Goal: Transaction & Acquisition: Book appointment/travel/reservation

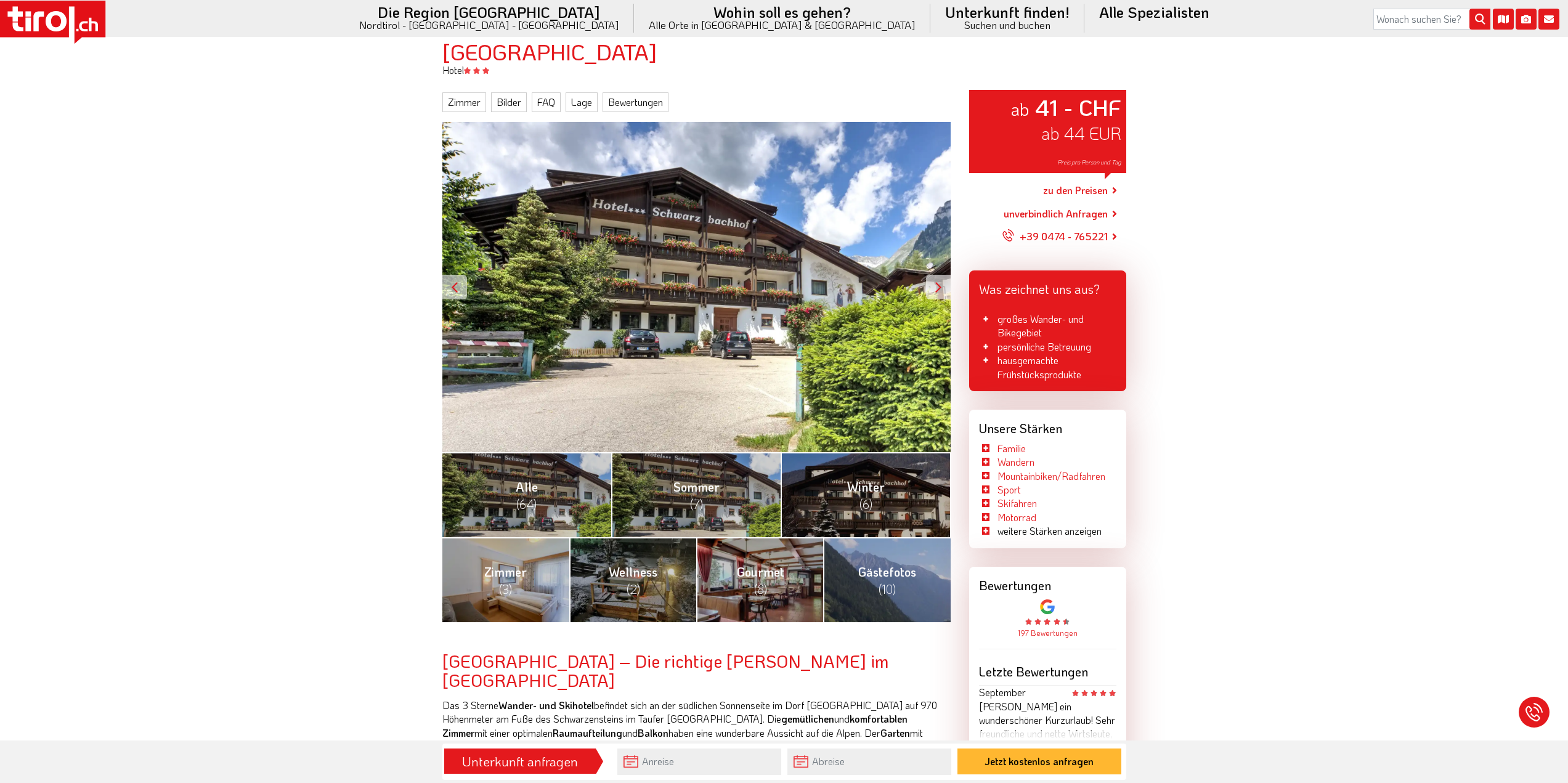
scroll to position [123, 0]
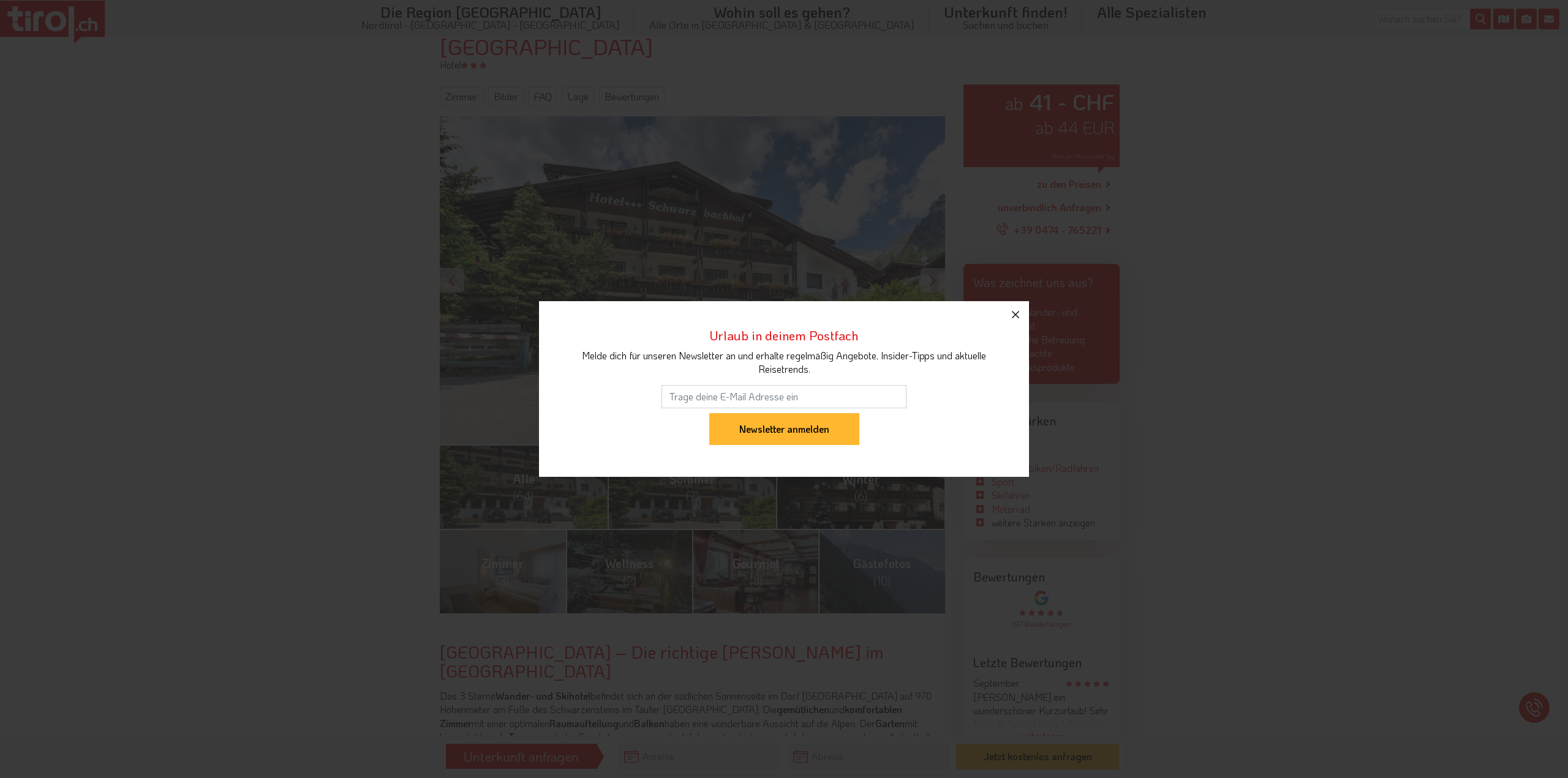
click at [1015, 315] on icon "button" at bounding box center [1015, 314] width 7 height 7
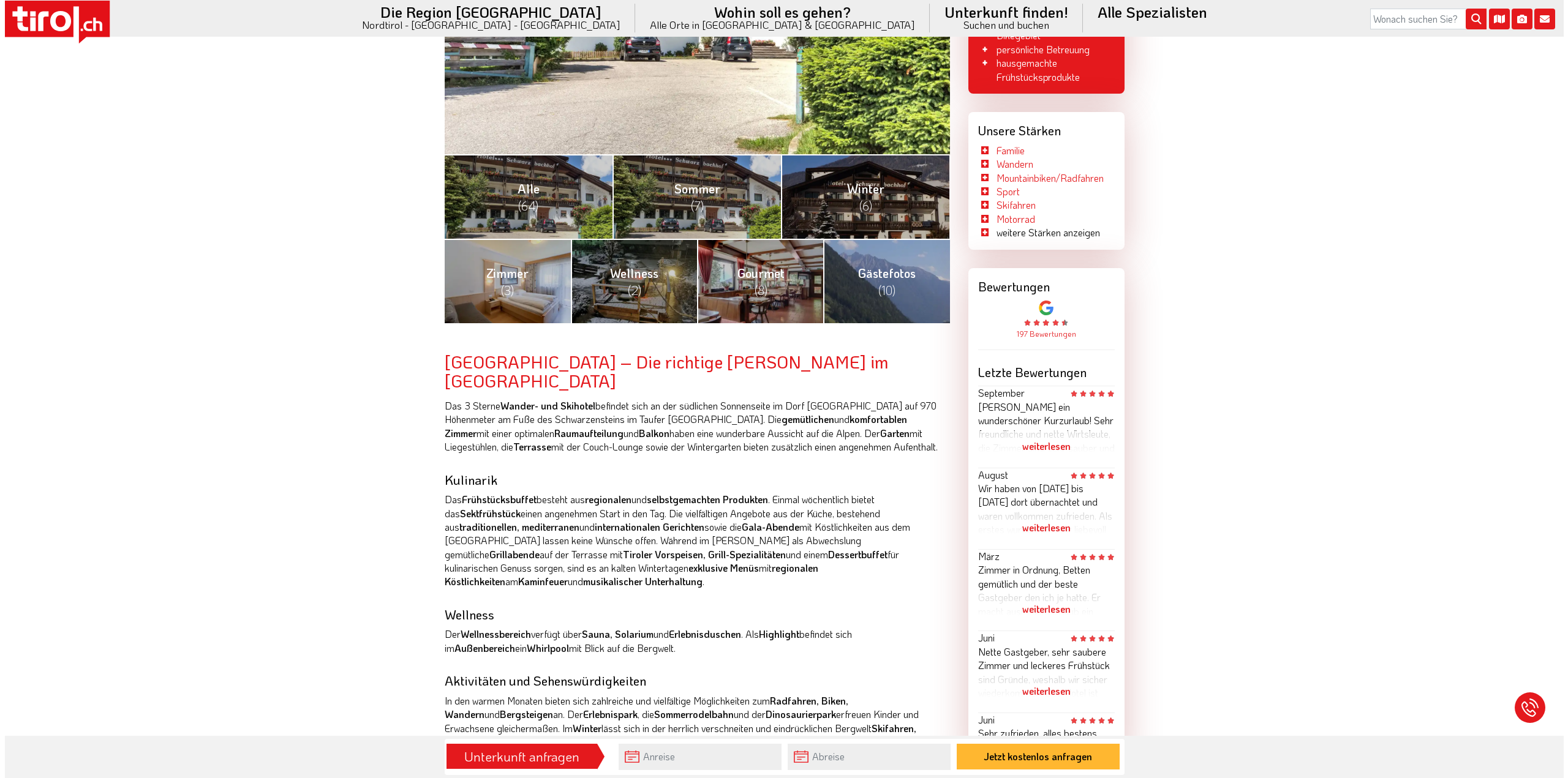
scroll to position [428, 0]
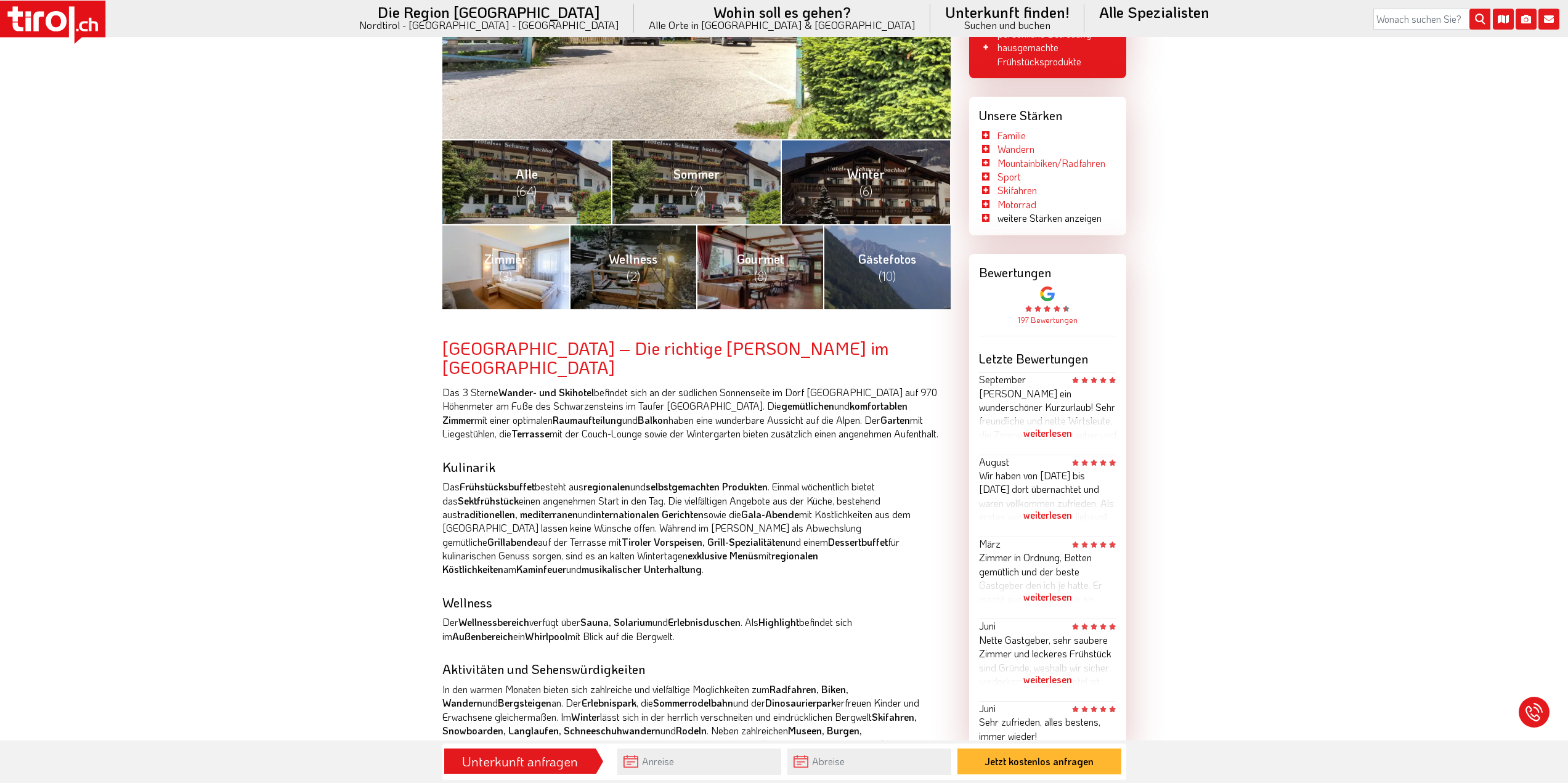
click at [500, 246] on link "Zimmer (3)" at bounding box center [506, 267] width 127 height 85
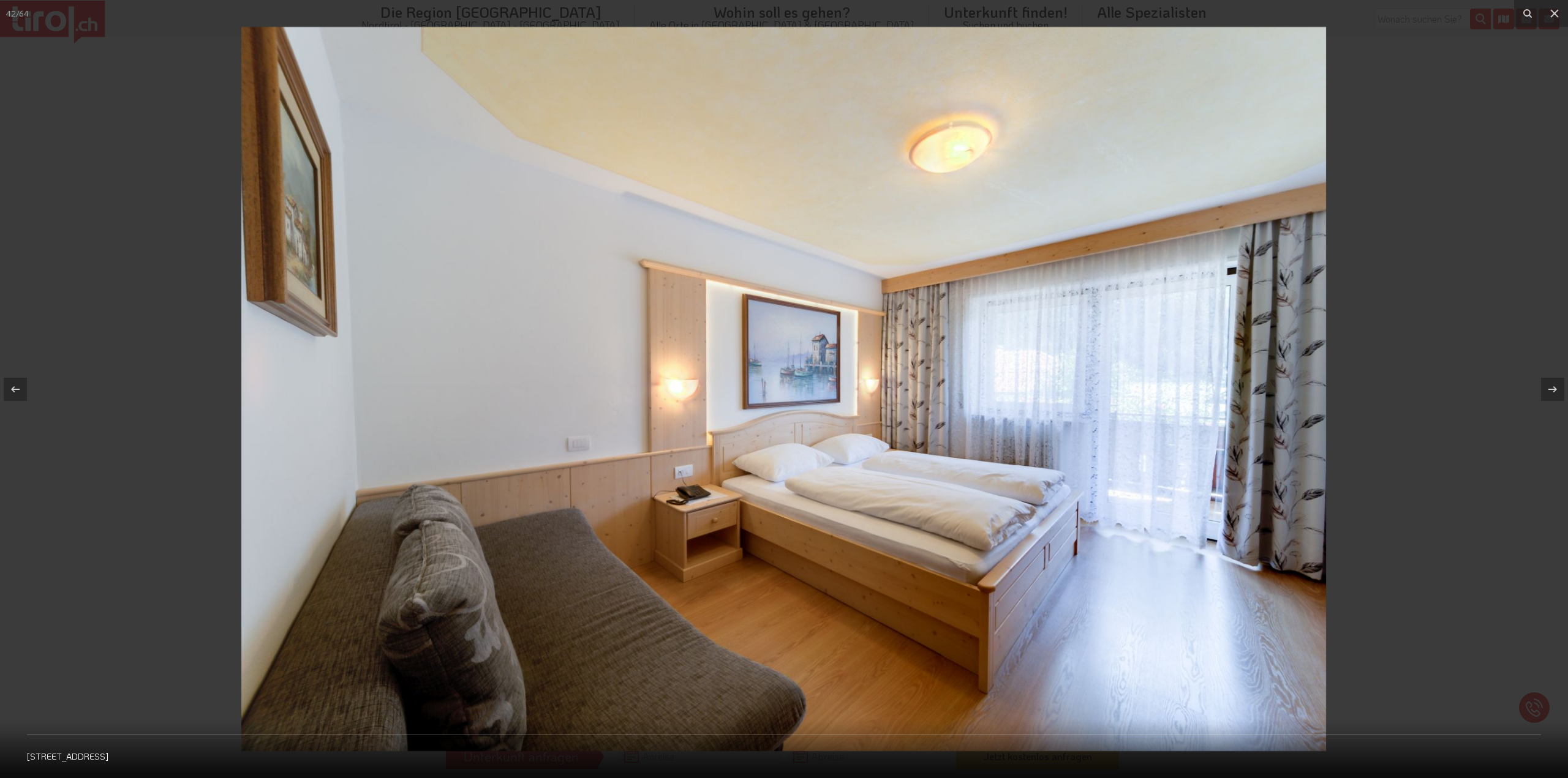
click at [1138, 416] on img at bounding box center [783, 389] width 1084 height 724
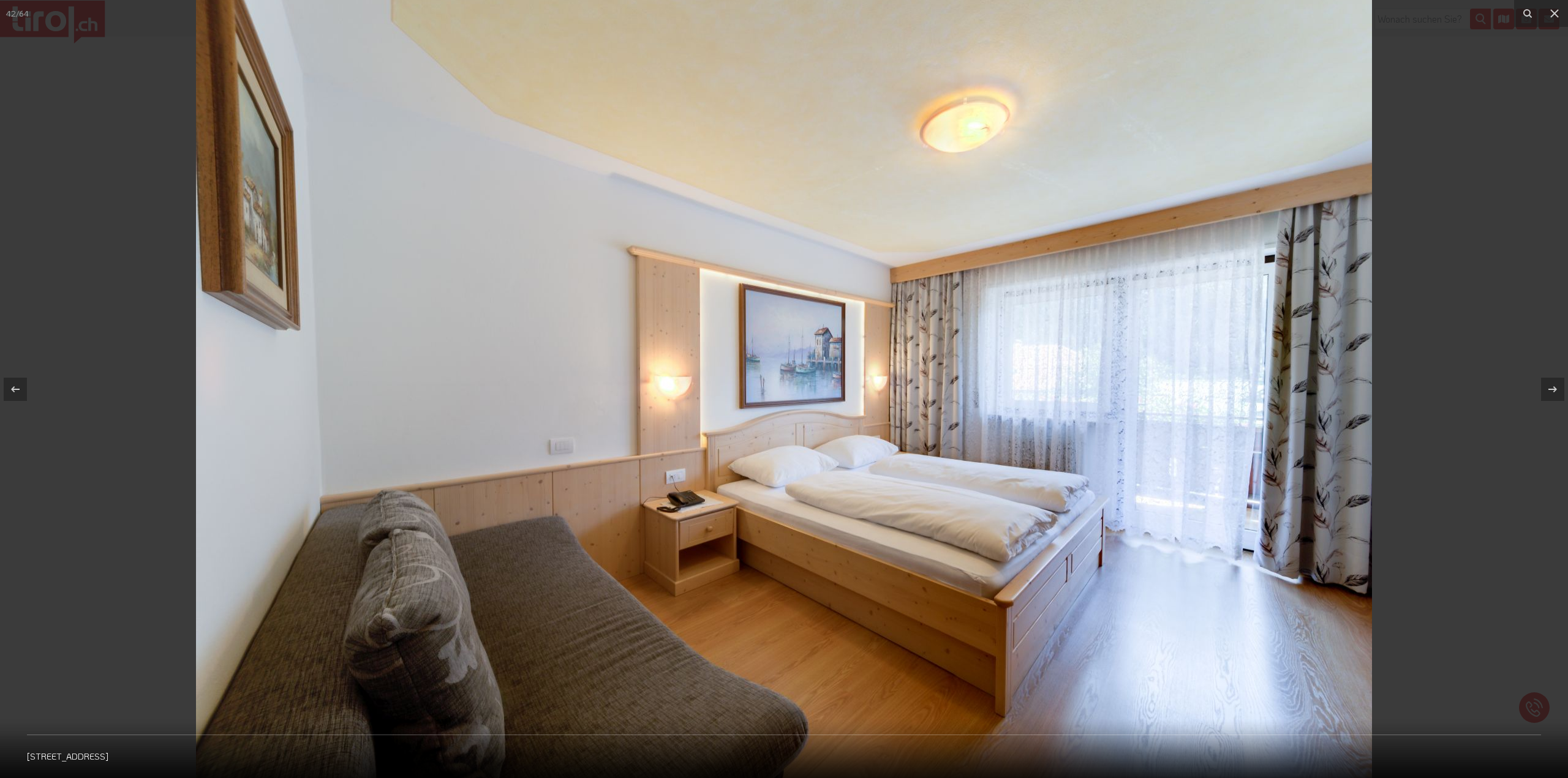
click at [1139, 413] on img at bounding box center [784, 387] width 1176 height 785
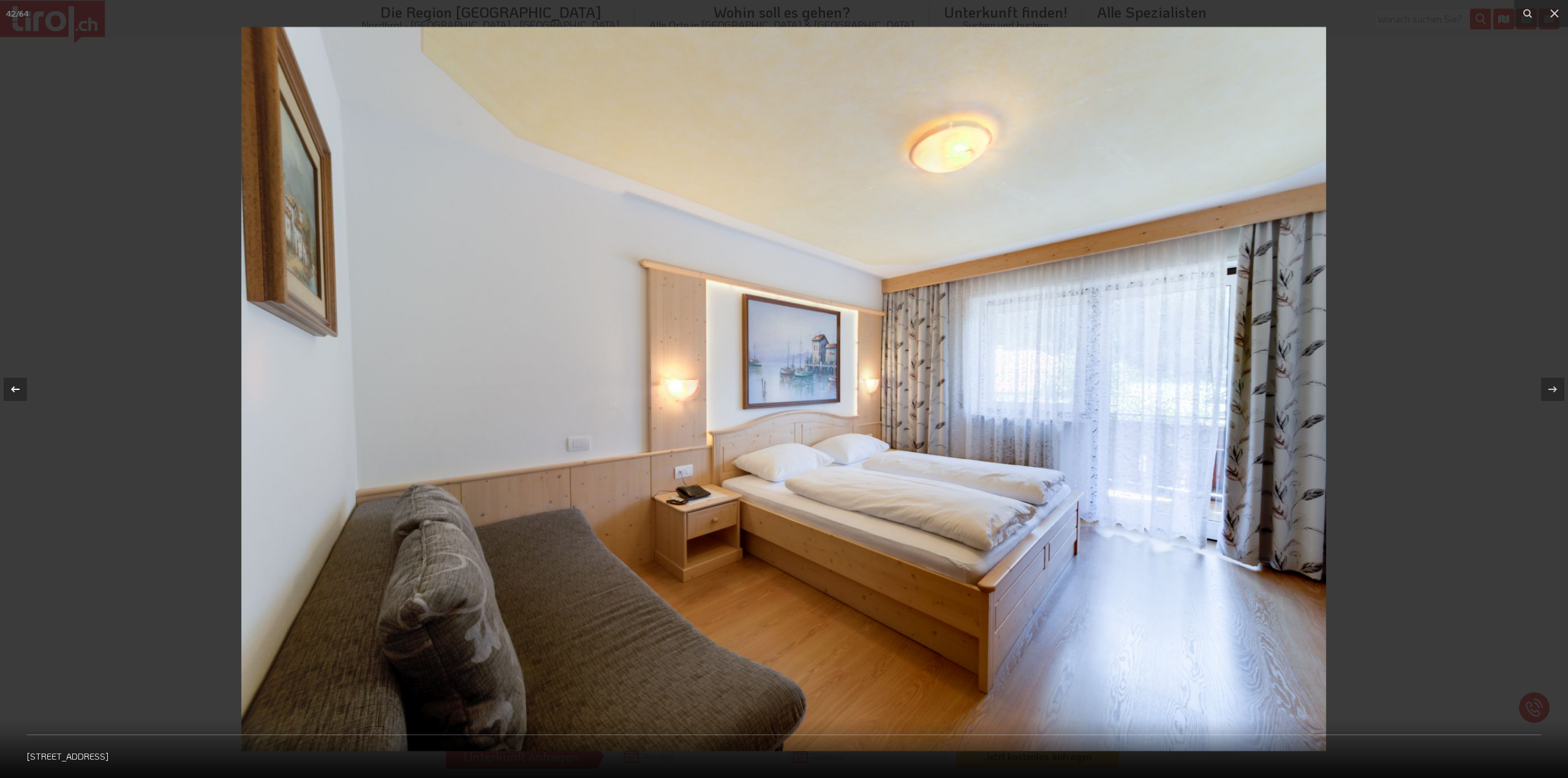
click at [13, 391] on icon at bounding box center [15, 389] width 8 height 6
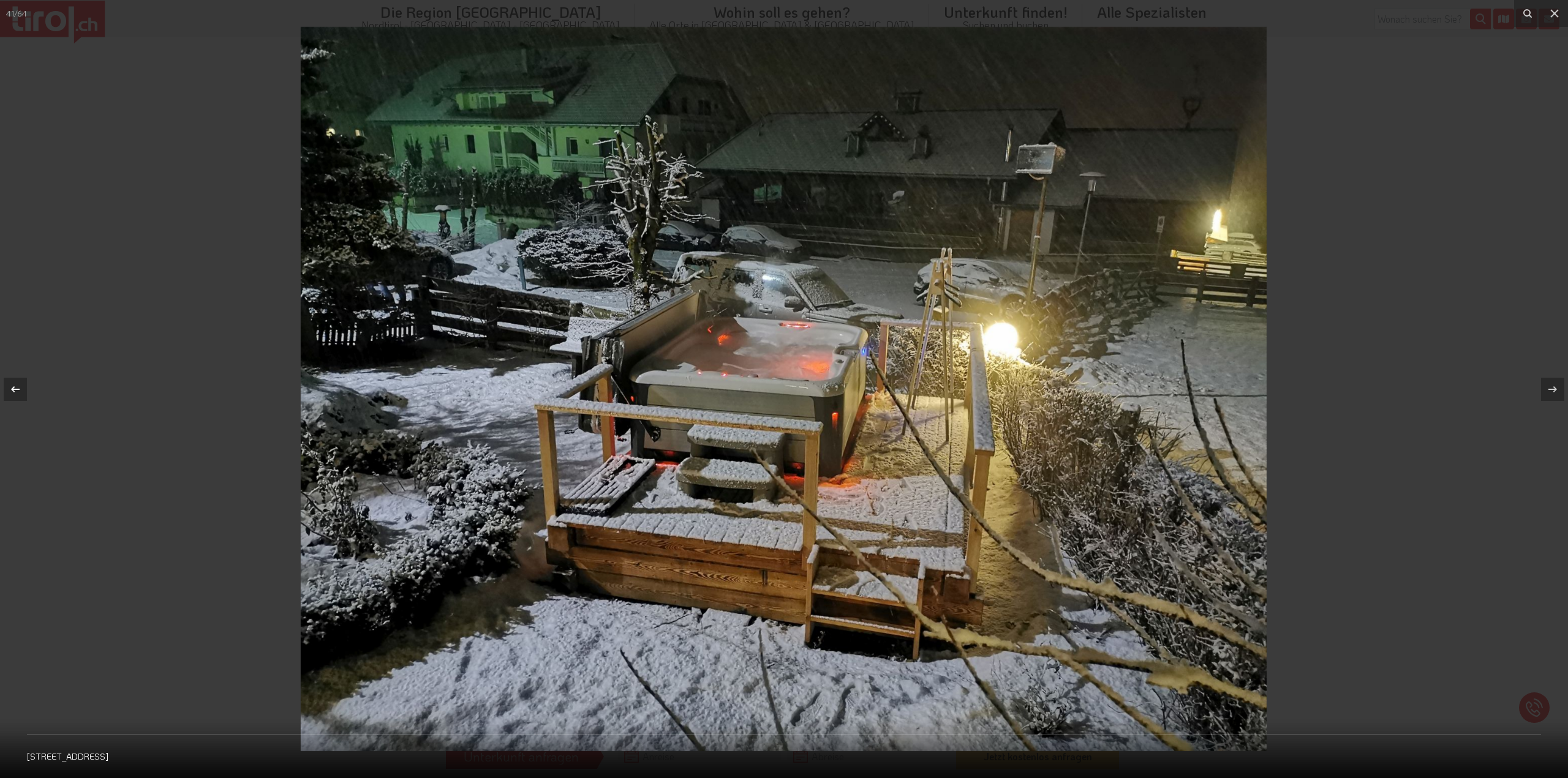
click at [13, 391] on icon at bounding box center [15, 389] width 8 height 6
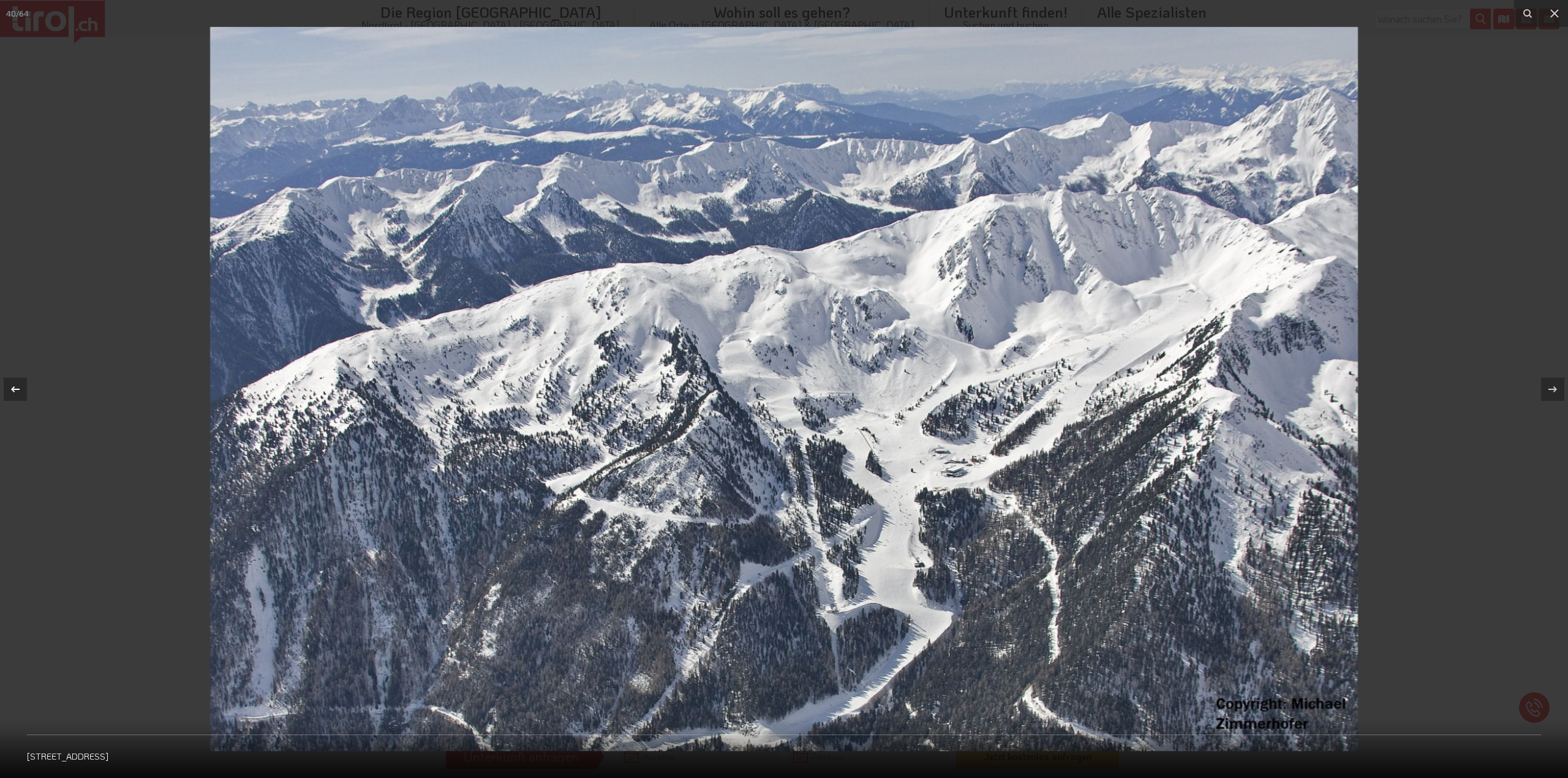
click at [13, 391] on icon at bounding box center [15, 389] width 8 height 6
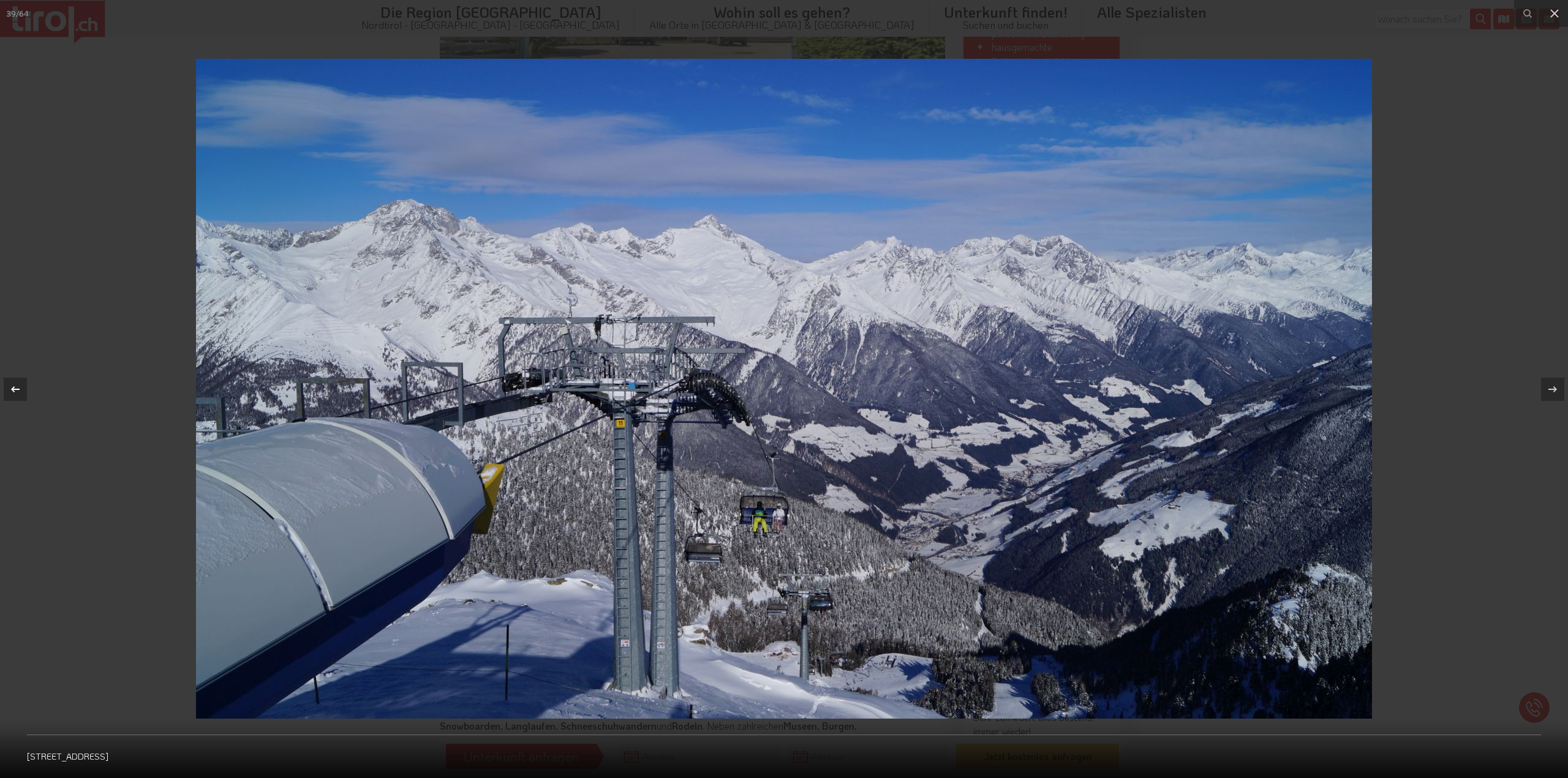
click at [13, 391] on icon at bounding box center [15, 389] width 8 height 6
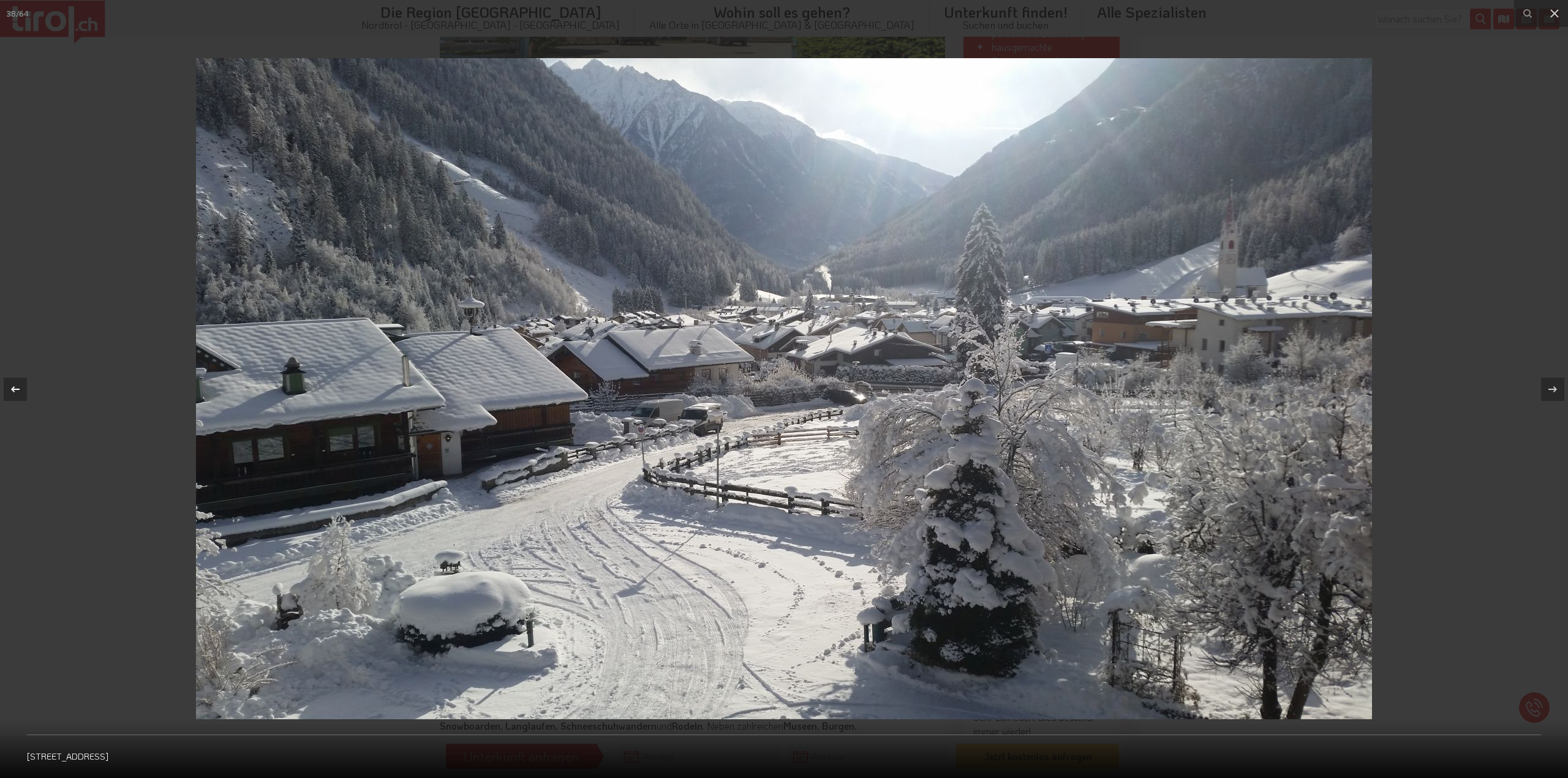
click at [13, 391] on icon at bounding box center [15, 389] width 8 height 6
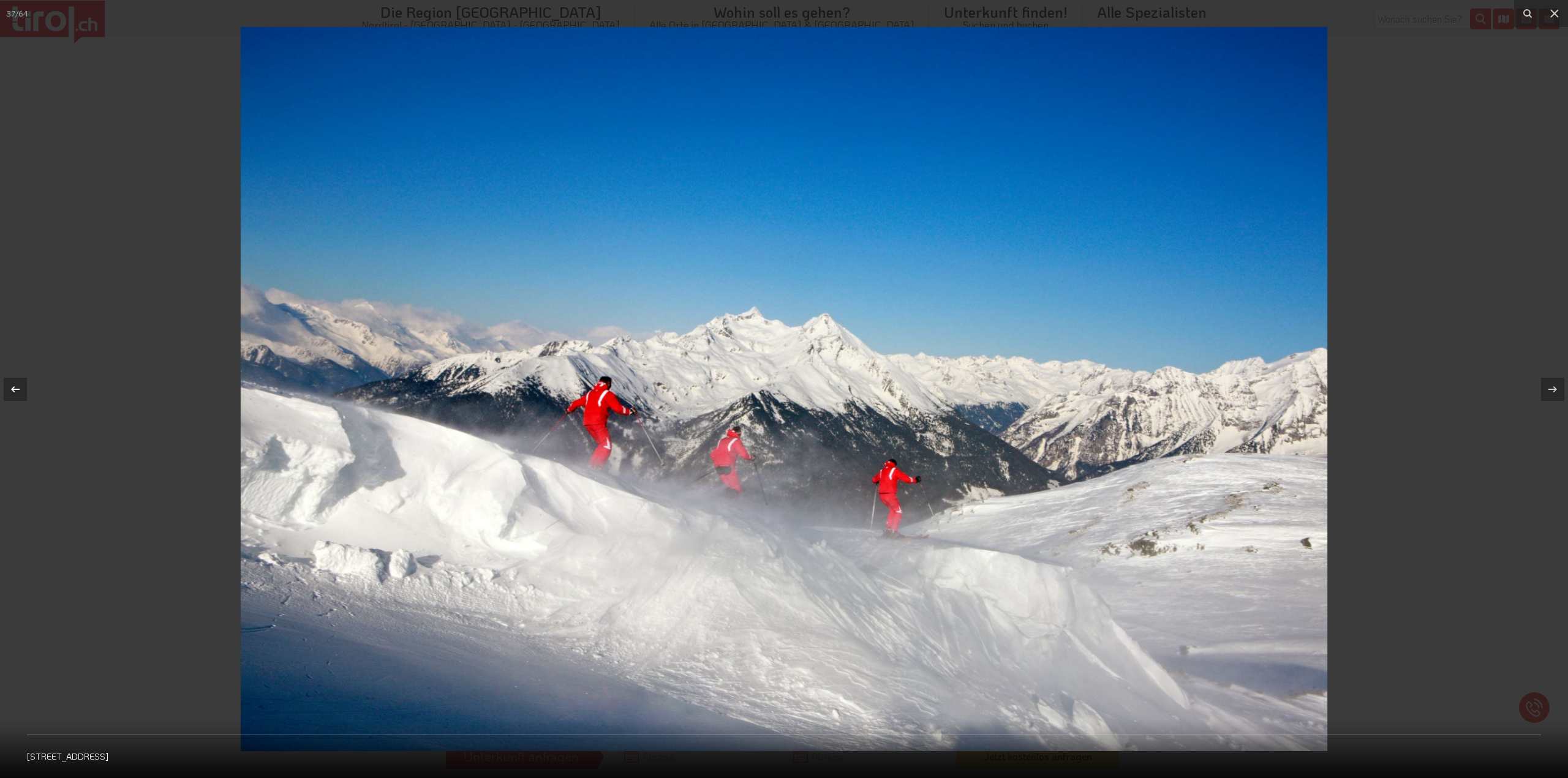
click at [13, 391] on icon at bounding box center [15, 389] width 8 height 6
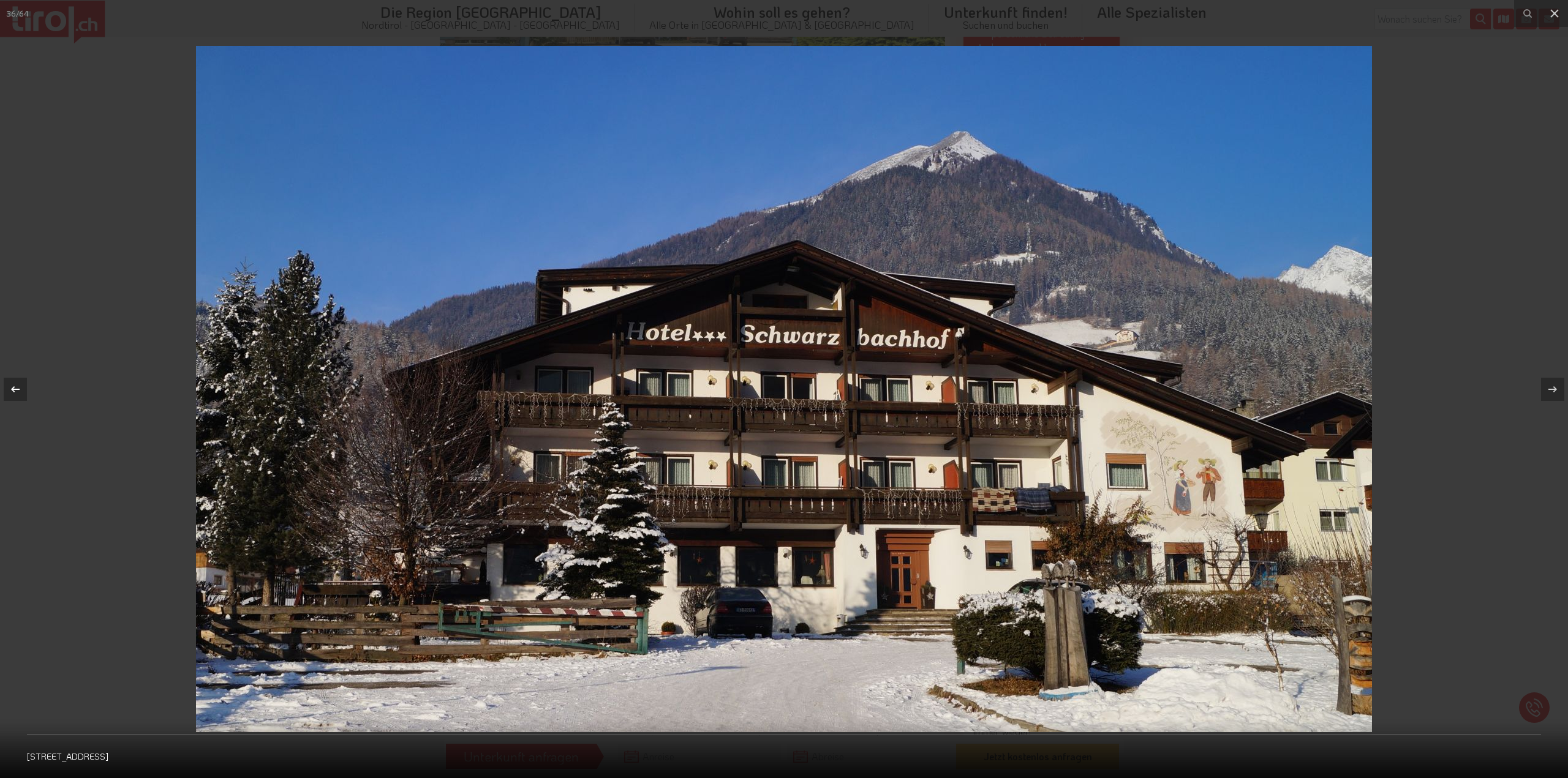
click at [13, 391] on icon at bounding box center [15, 389] width 8 height 6
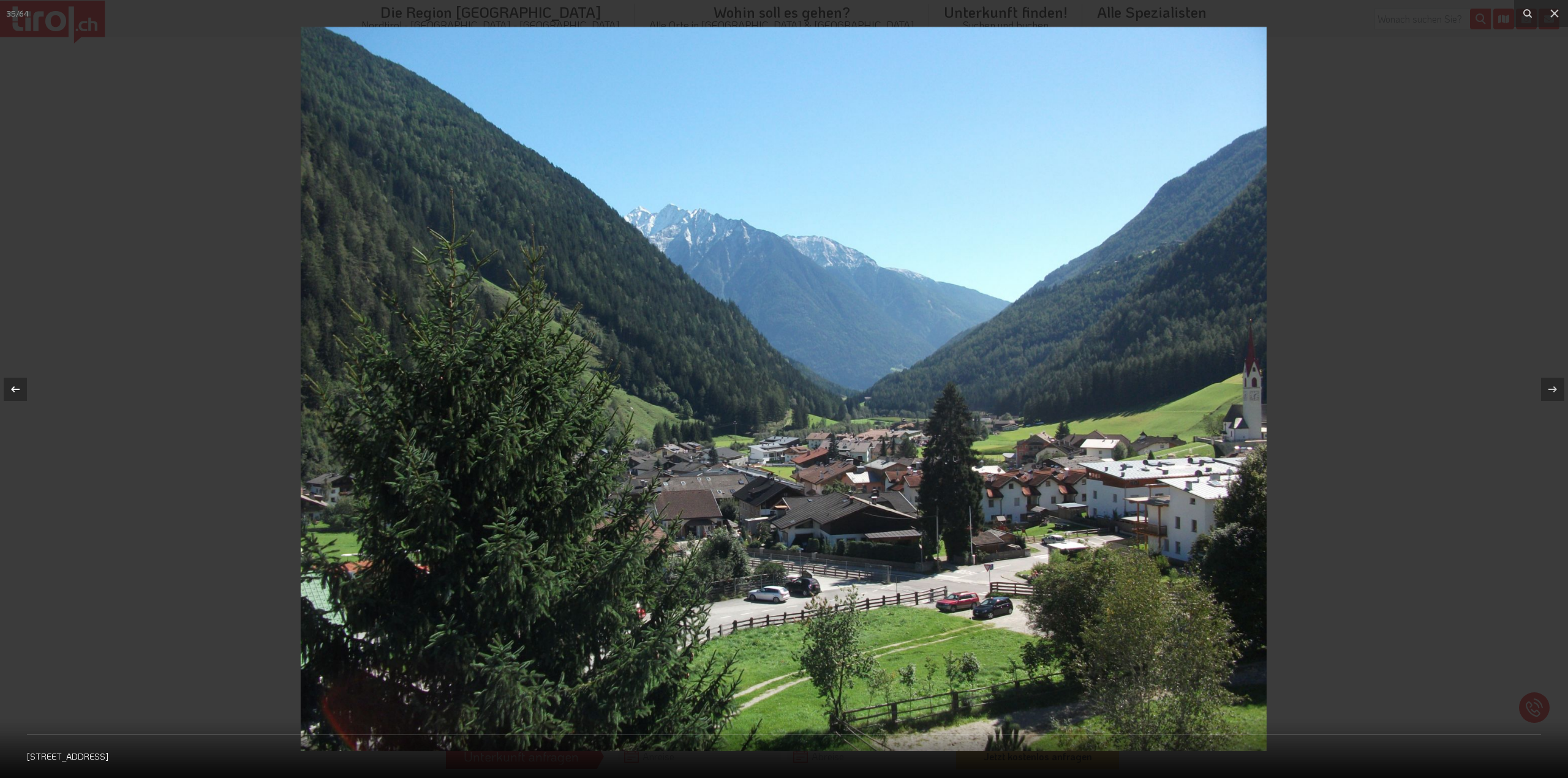
click at [20, 388] on icon at bounding box center [15, 389] width 15 height 15
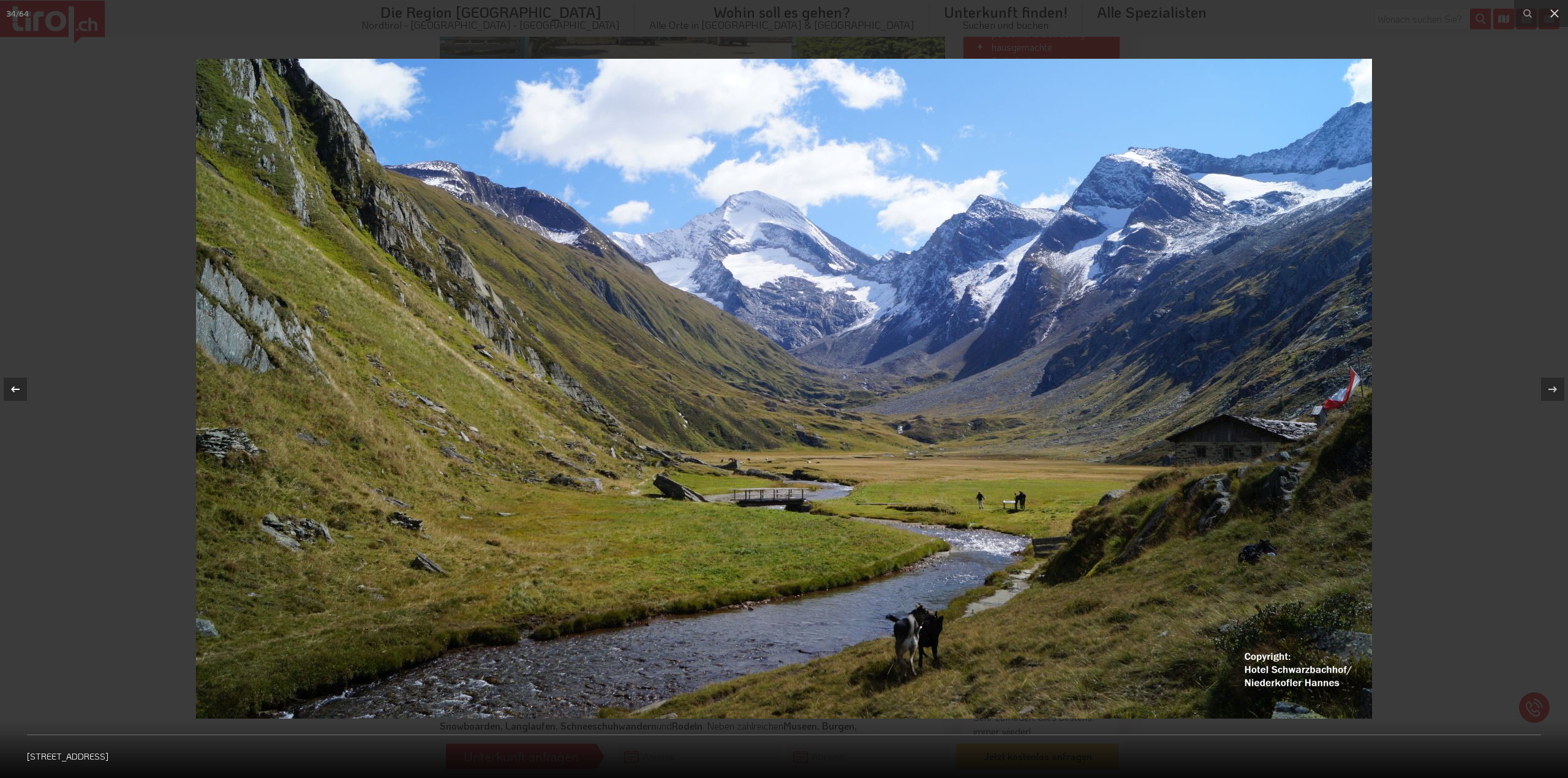
click at [18, 388] on icon at bounding box center [15, 389] width 15 height 15
